Goal: Information Seeking & Learning: Understand process/instructions

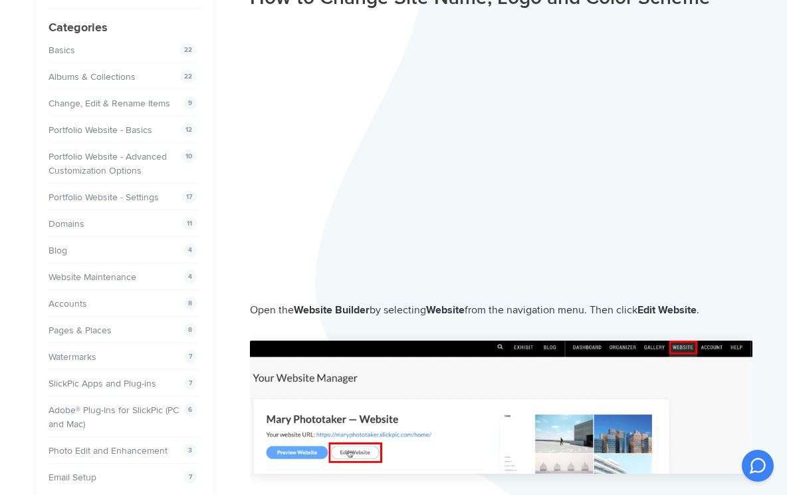
scroll to position [263, 0]
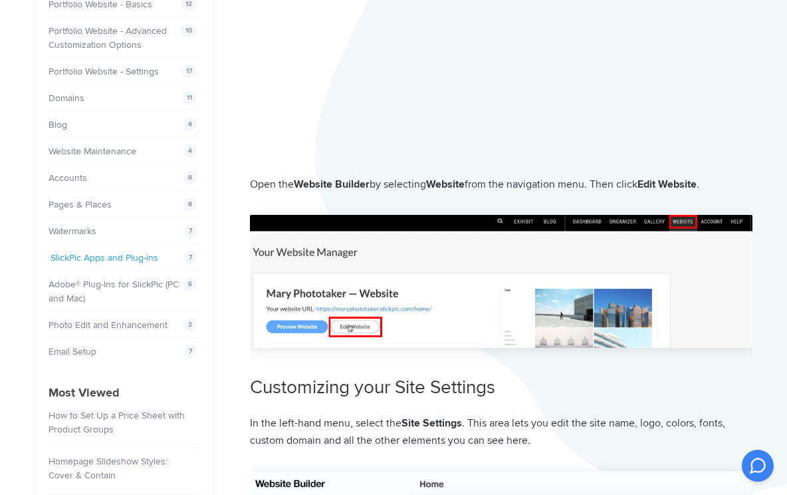
click at [136, 258] on link "SlickPic Apps and Plug-ins" at bounding box center [105, 257] width 108 height 11
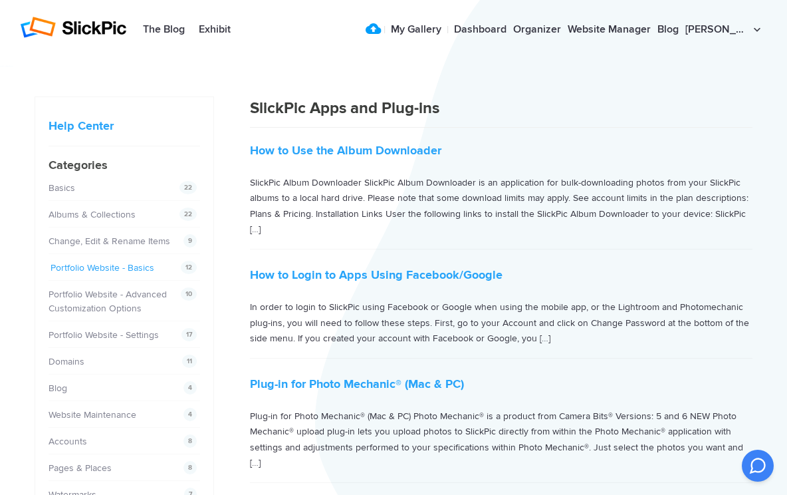
click at [102, 267] on link "Portfolio Website - Basics" at bounding box center [103, 267] width 104 height 11
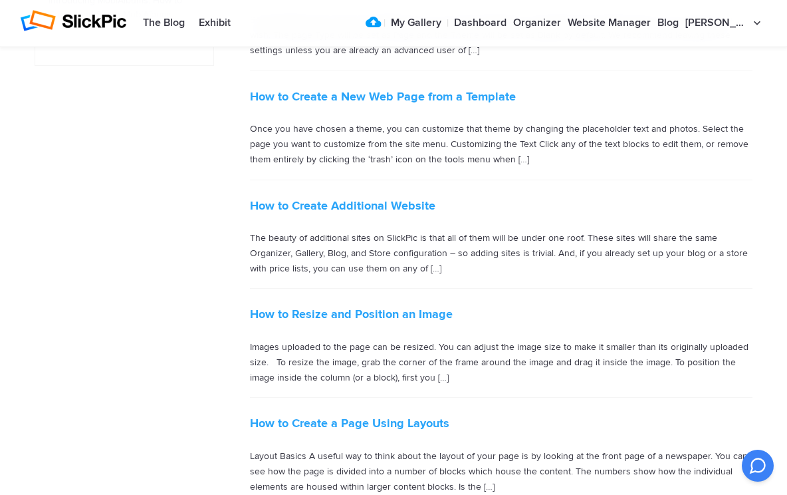
scroll to position [850, 0]
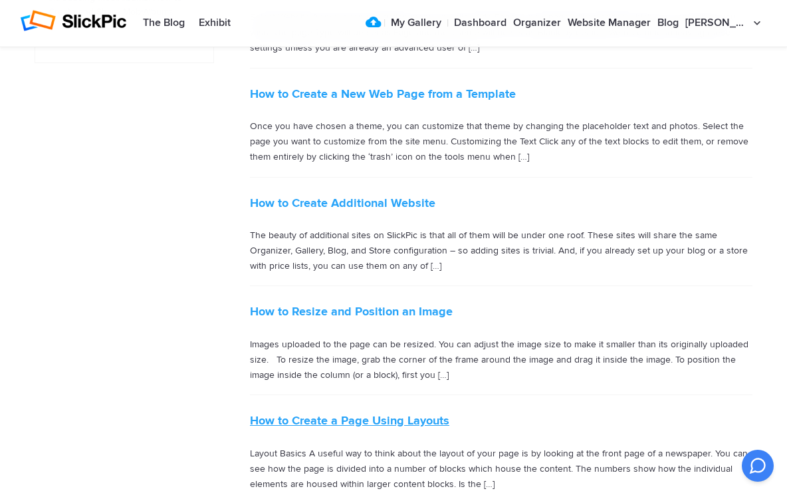
click at [418, 413] on link "How to Create a Page Using Layouts" at bounding box center [349, 420] width 199 height 15
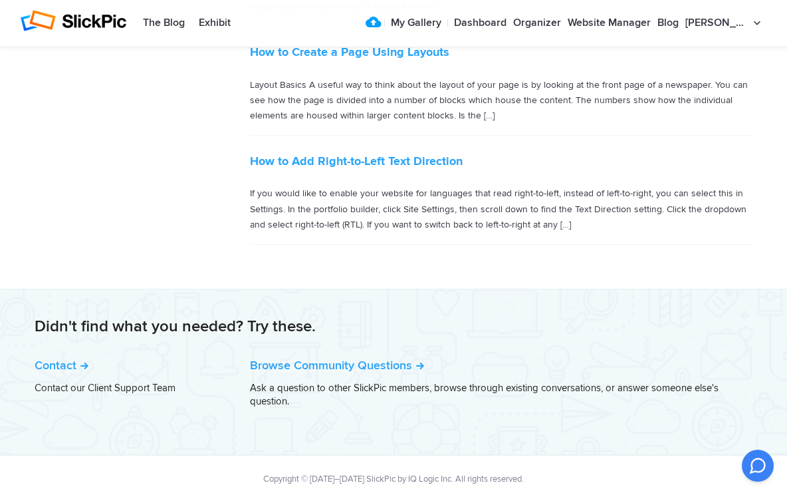
scroll to position [1014, 0]
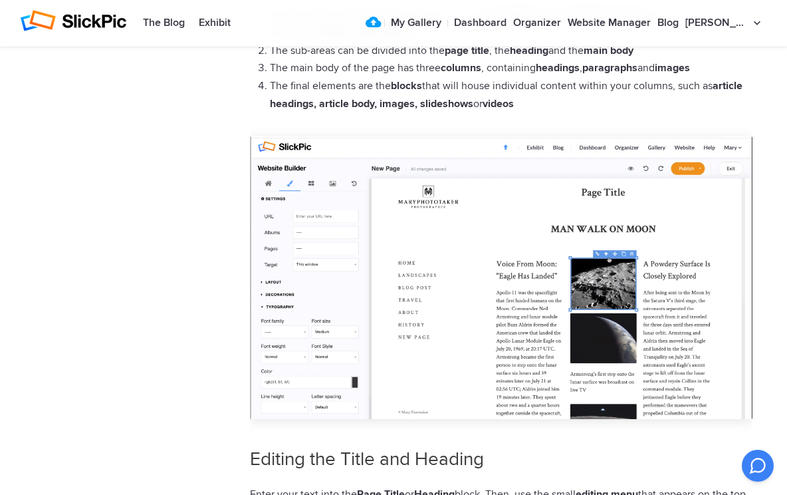
scroll to position [1062, 0]
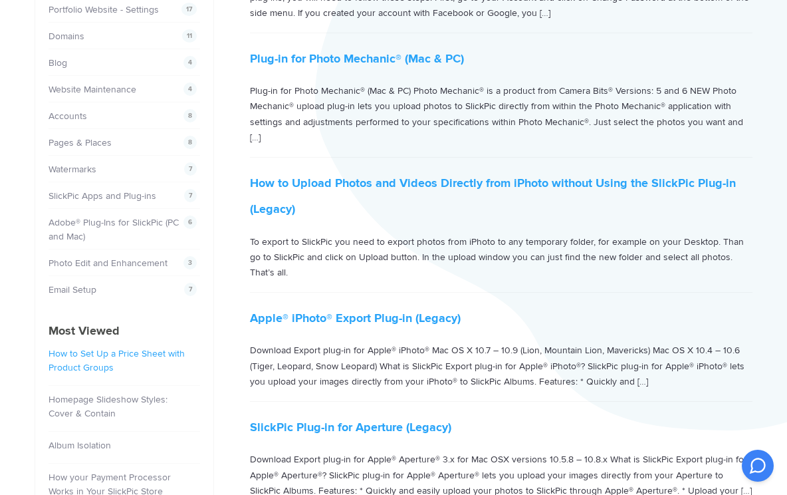
scroll to position [431, 0]
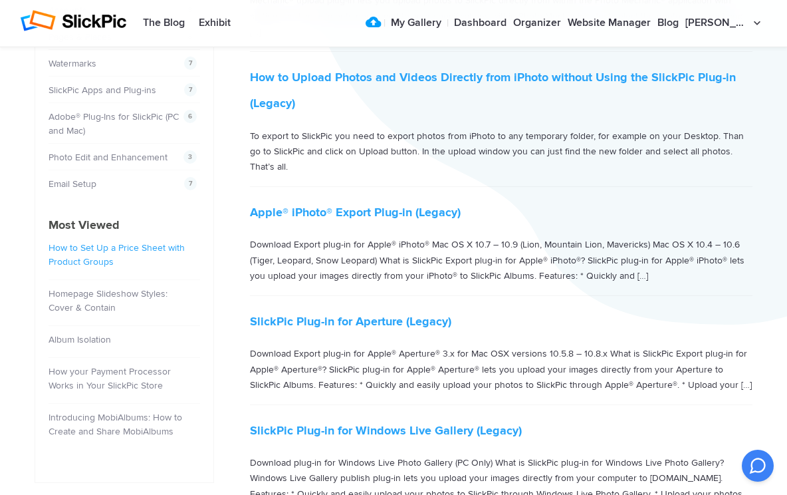
click at [155, 246] on link "How to Set Up a Price Sheet with Product Groups" at bounding box center [117, 254] width 136 height 25
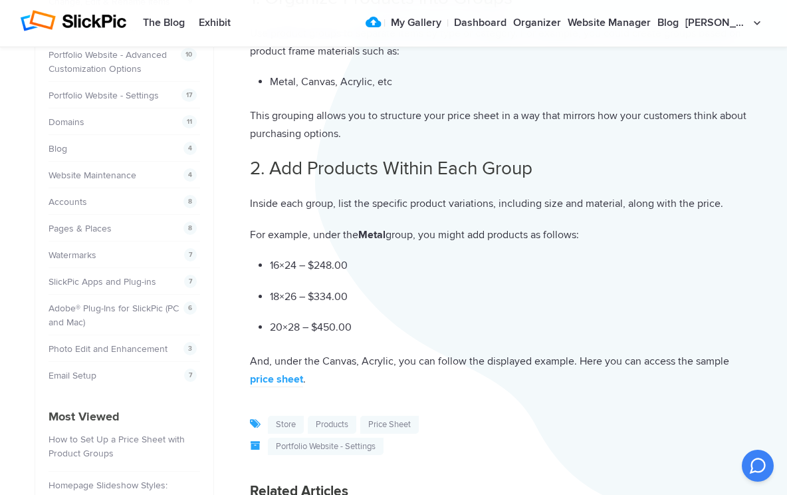
scroll to position [108, 0]
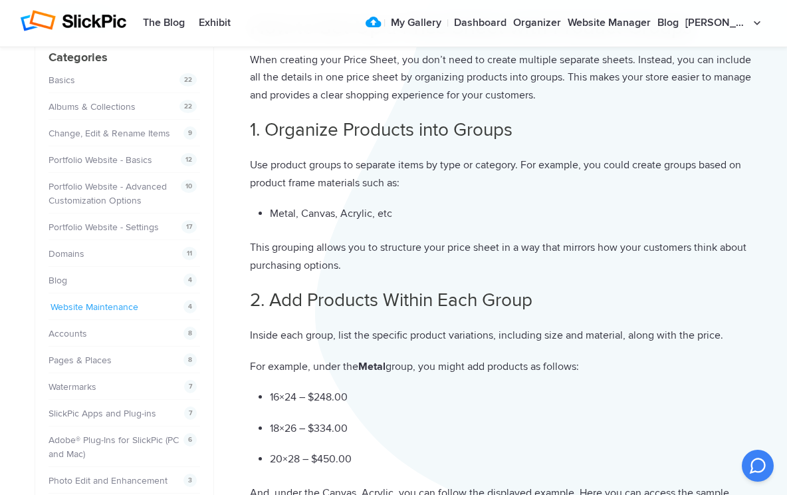
click at [85, 307] on link "Website Maintenance" at bounding box center [95, 306] width 88 height 11
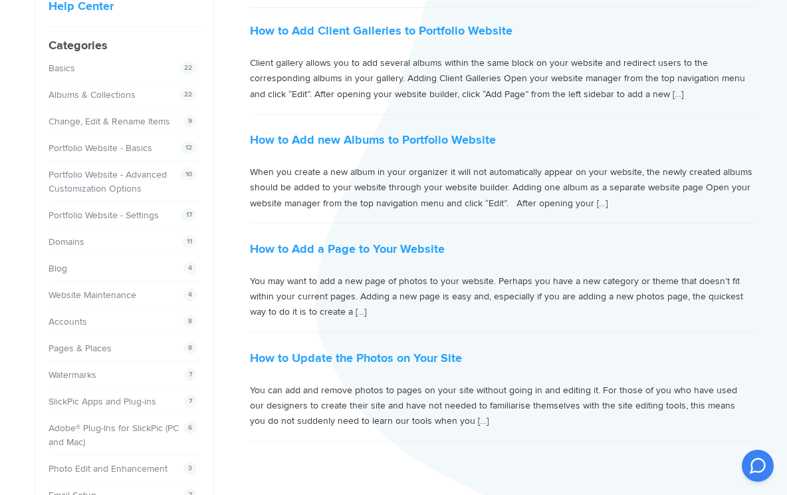
scroll to position [19, 0]
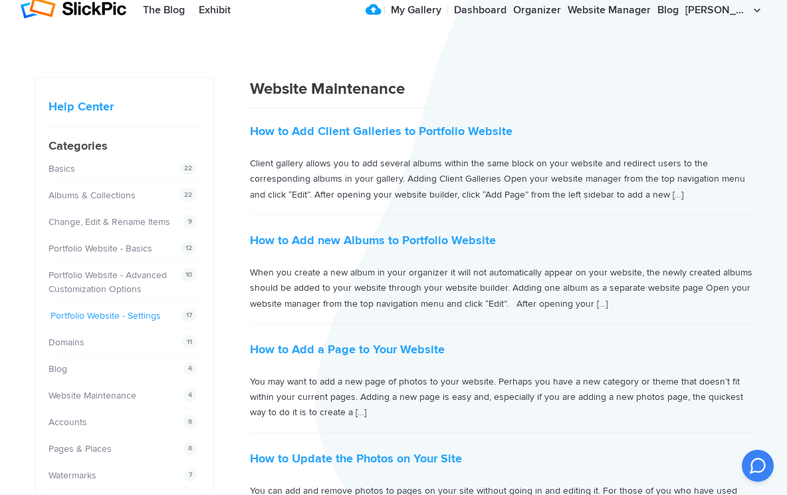
click at [118, 314] on link "Portfolio Website - Settings" at bounding box center [106, 315] width 110 height 11
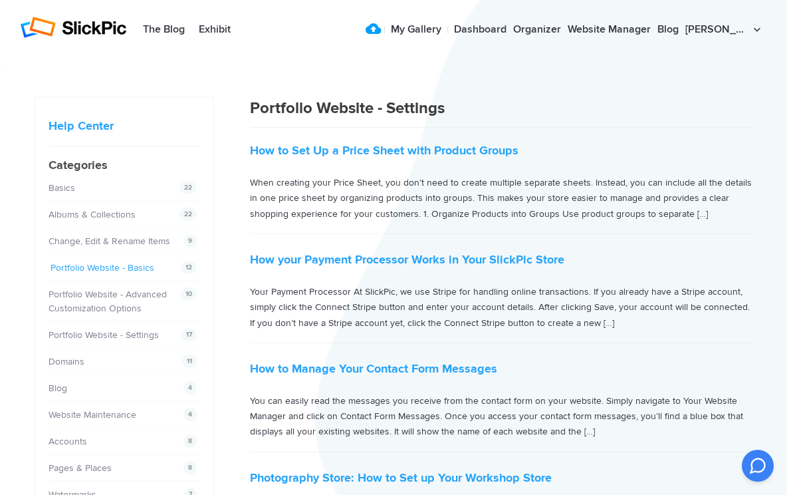
click at [112, 268] on link "Portfolio Website - Basics" at bounding box center [103, 267] width 104 height 11
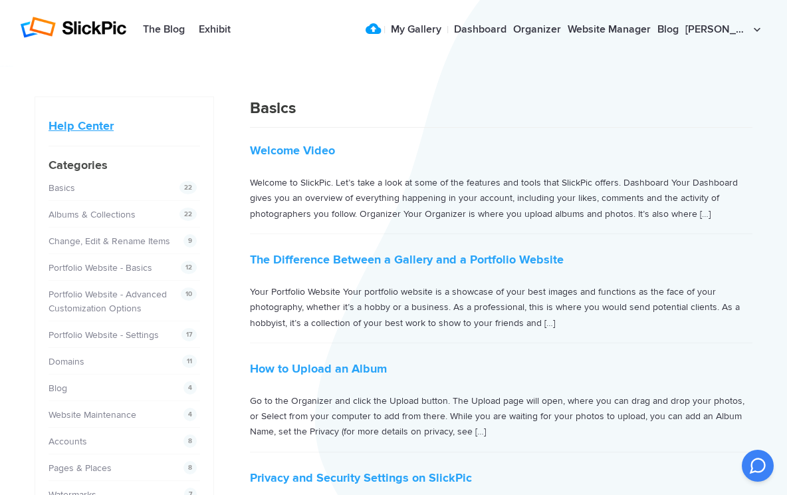
click at [100, 124] on link "Help Center" at bounding box center [81, 125] width 65 height 15
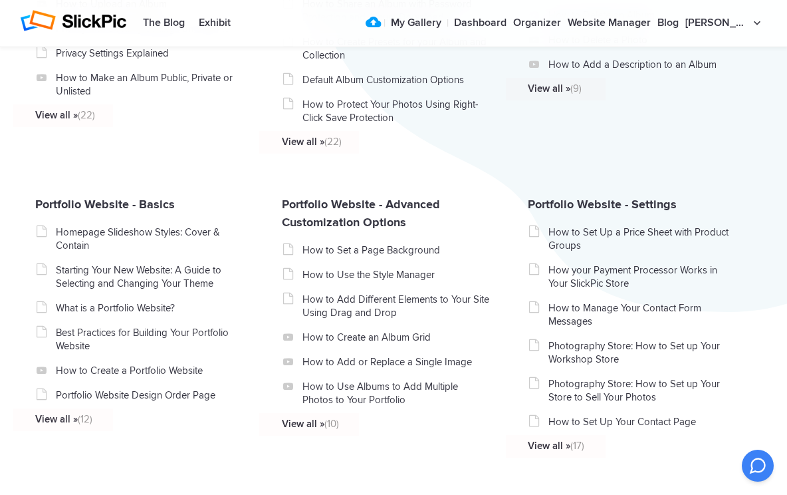
scroll to position [446, 0]
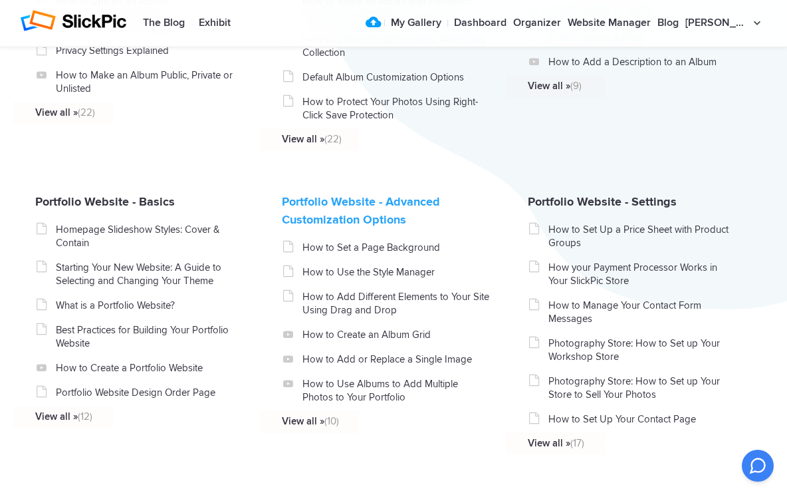
click at [314, 227] on link "Portfolio Website - Advanced Customization Options" at bounding box center [361, 210] width 158 height 33
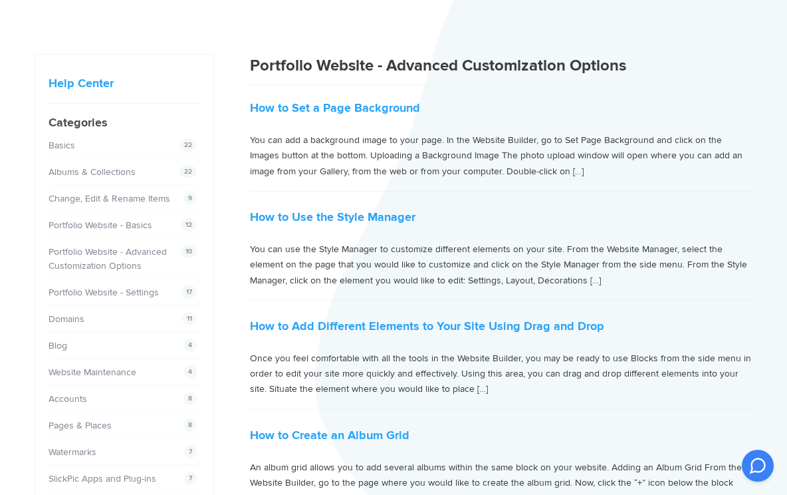
scroll to position [40, 0]
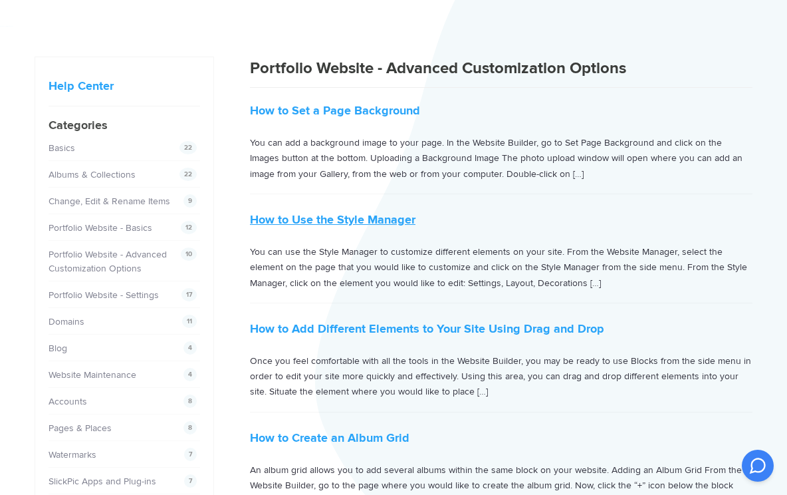
click at [389, 215] on link "How to Use the Style Manager" at bounding box center [333, 219] width 166 height 15
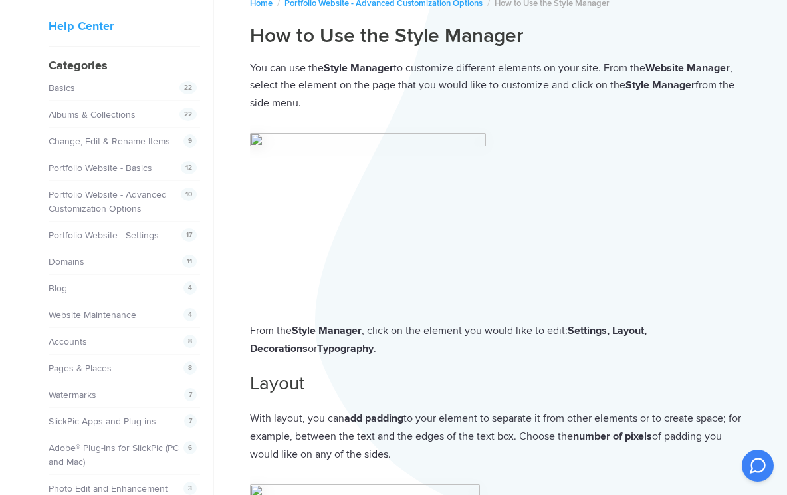
scroll to position [78, 0]
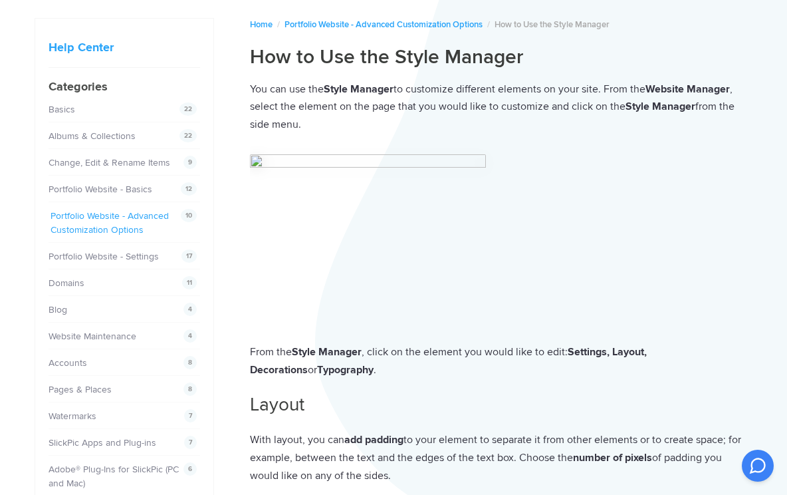
click at [100, 217] on link "Portfolio Website - Advanced Customization Options" at bounding box center [110, 222] width 118 height 25
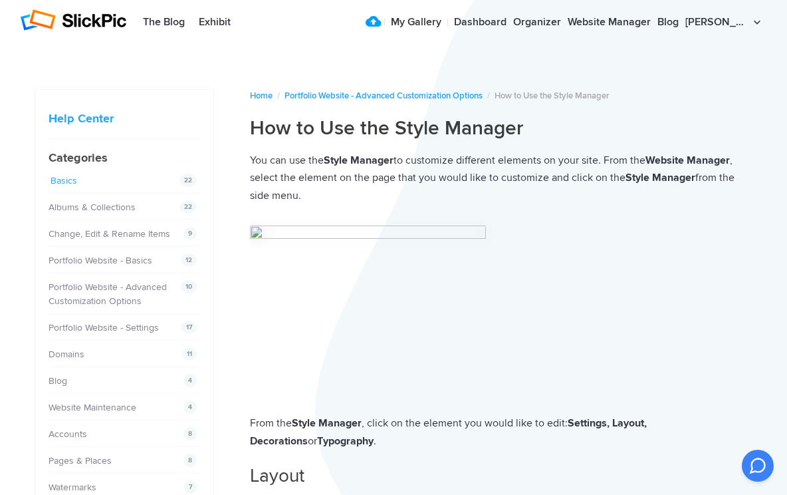
click at [63, 179] on link "Basics" at bounding box center [64, 180] width 27 height 11
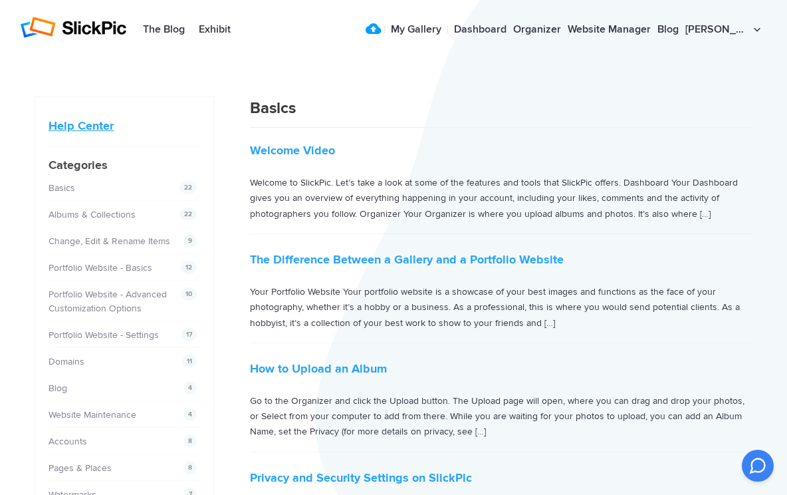
click at [75, 126] on link "Help Center" at bounding box center [81, 125] width 65 height 15
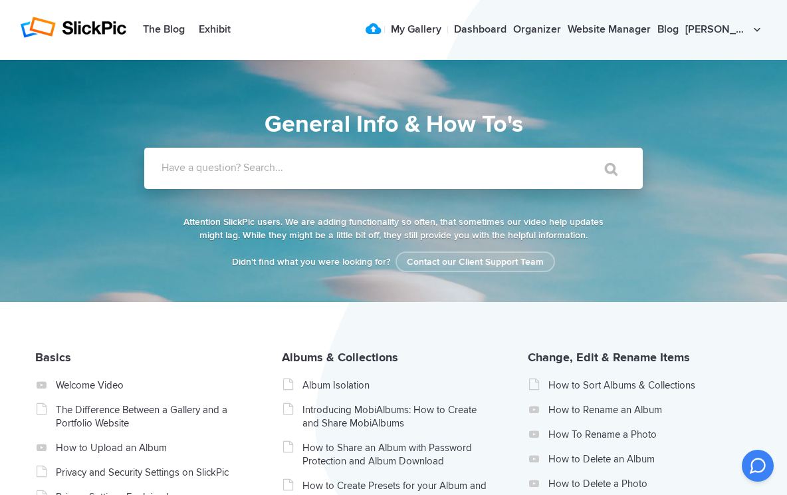
click at [248, 160] on input "Have a question? Search..." at bounding box center [366, 168] width 444 height 41
type input "logo"
click at [605, 169] on input "" at bounding box center [605, 169] width 56 height 32
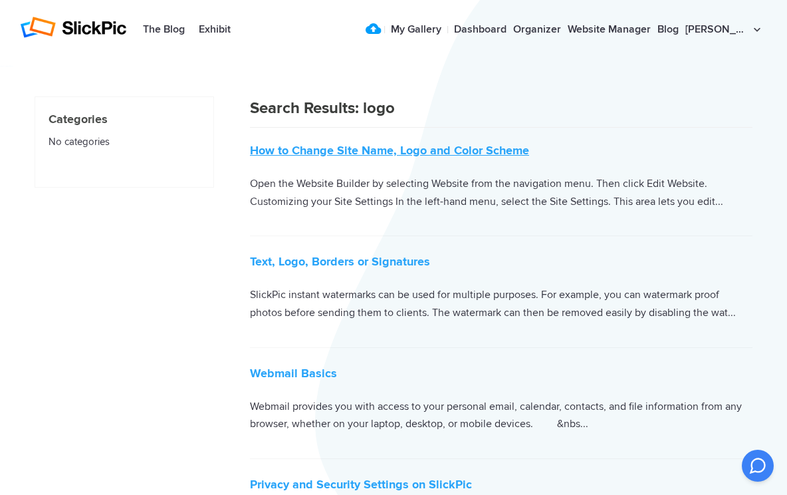
click at [453, 150] on link "How to Change Site Name, Logo and Color Scheme" at bounding box center [389, 150] width 279 height 15
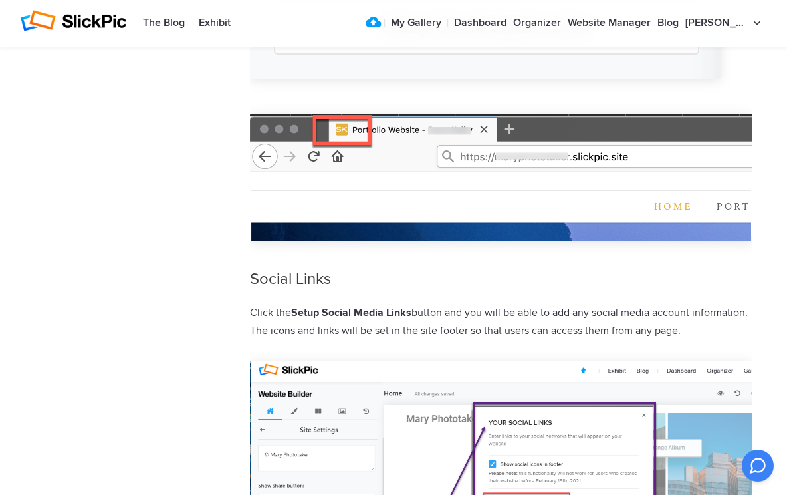
scroll to position [3215, 0]
